Goal: Information Seeking & Learning: Check status

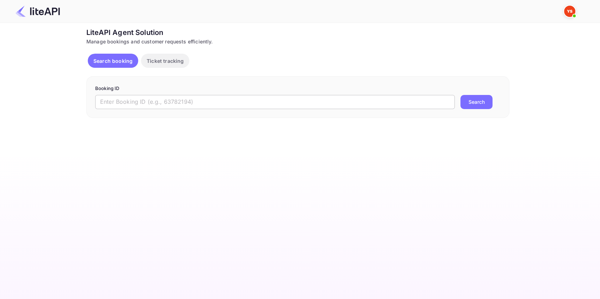
click at [151, 100] on input "text" at bounding box center [275, 102] width 360 height 14
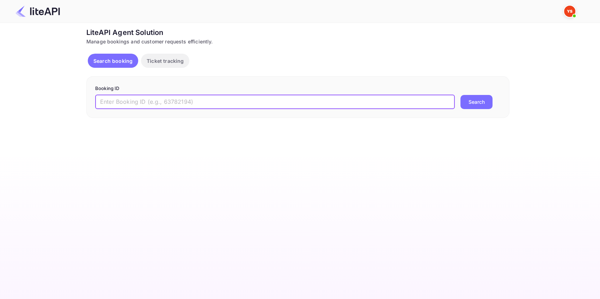
paste input "8862608"
type input "8862608"
click at [474, 102] on button "Search" at bounding box center [476, 102] width 32 height 14
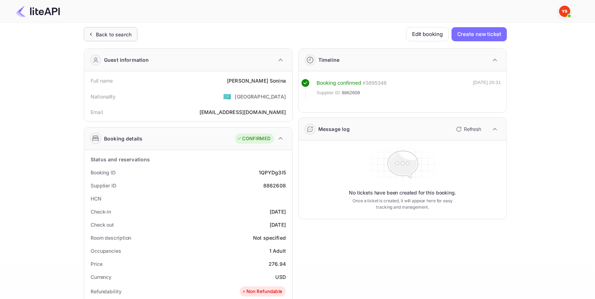
click at [120, 35] on div "Back to search" at bounding box center [114, 34] width 36 height 7
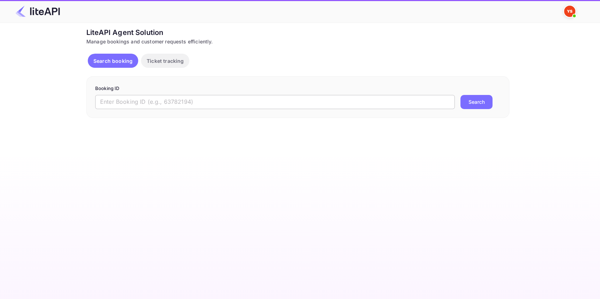
click at [149, 99] on input "text" at bounding box center [275, 102] width 360 height 14
paste input "8654579"
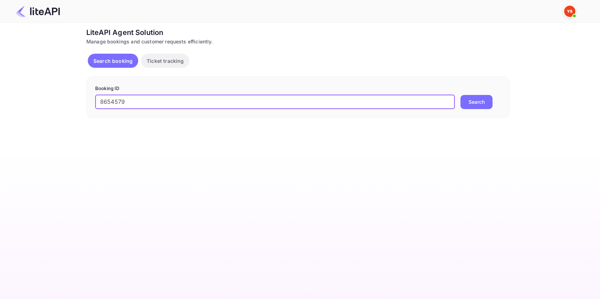
type input "8654579"
click at [469, 104] on button "Search" at bounding box center [476, 102] width 32 height 14
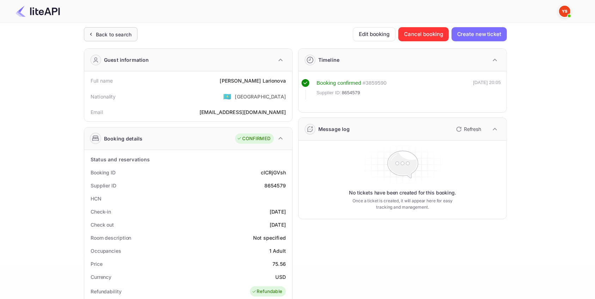
click at [122, 31] on div "Back to search" at bounding box center [114, 34] width 36 height 7
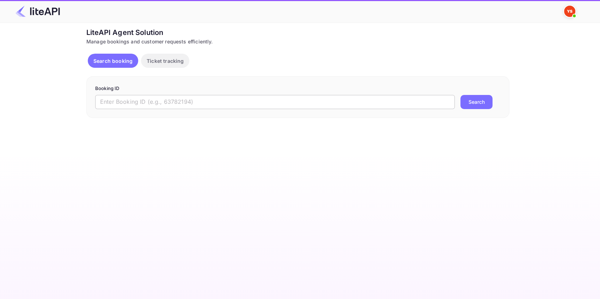
click at [151, 102] on input "text" at bounding box center [275, 102] width 360 height 14
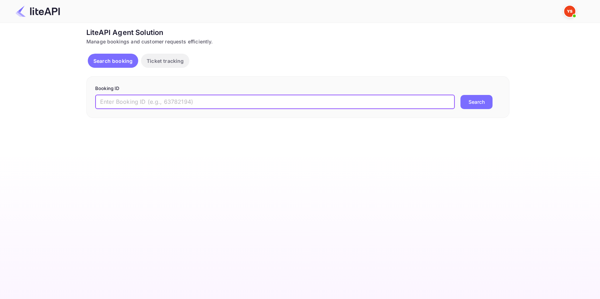
paste input "8822527"
type input "8822527"
click at [482, 103] on button "Search" at bounding box center [476, 102] width 32 height 14
